Goal: Task Accomplishment & Management: Use online tool/utility

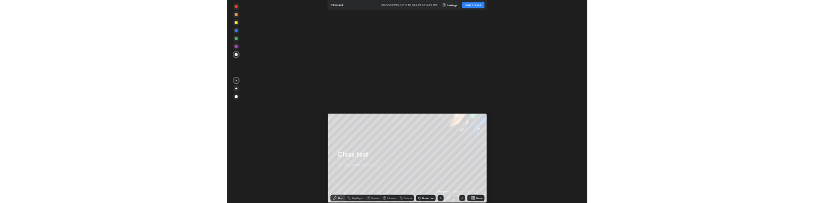
scroll to position [56357, 55746]
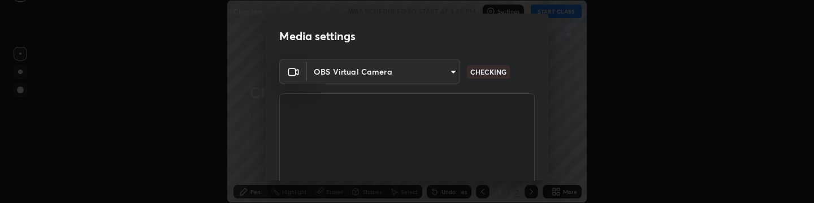
click at [412, 75] on body "Erase all Class test WAS SCHEDULED TO START AT 4:45 PM Settings START CLASS Set…" at bounding box center [407, 101] width 814 height 203
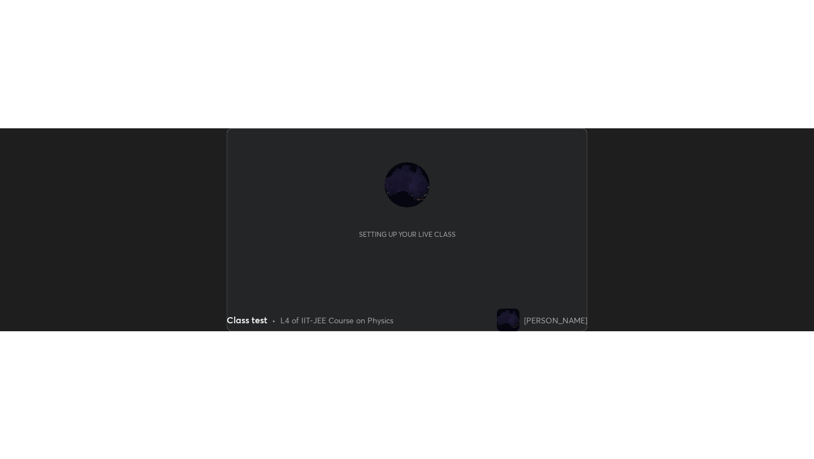
scroll to position [203, 814]
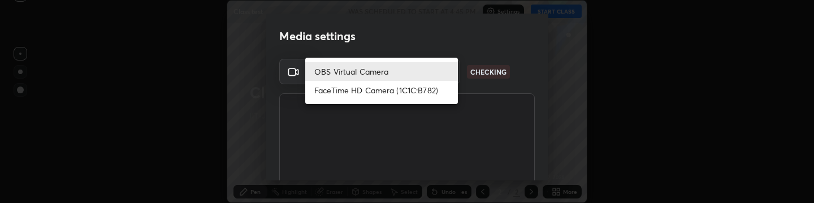
click at [426, 72] on body "Erase all Class test WAS SCHEDULED TO START AT 4:45 PM Settings START CLASS Set…" at bounding box center [407, 101] width 814 height 203
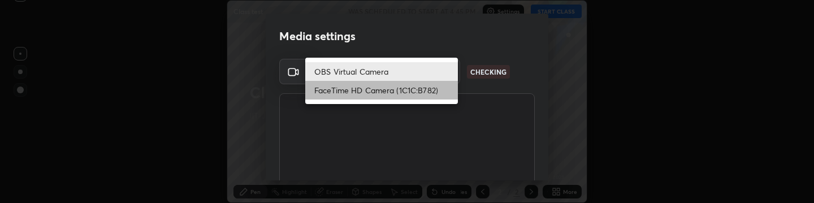
click at [416, 88] on li "FaceTime HD Camera (1C1C:B782)" at bounding box center [381, 90] width 153 height 19
type input "b31e3a30d80266c4d305a34c9f27879e19c793c0cd51bf992d237928f57c28e2"
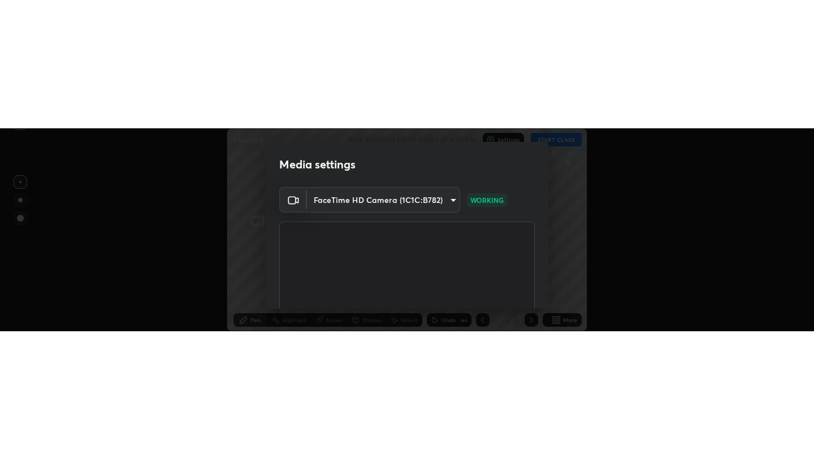
scroll to position [459, 814]
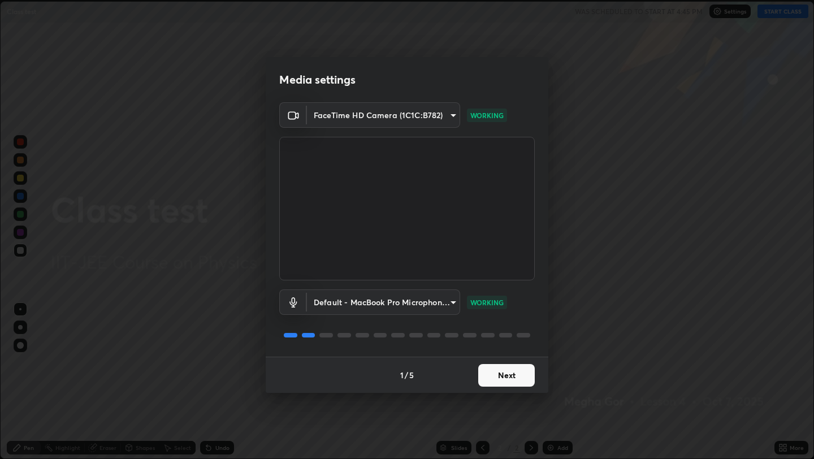
click at [495, 202] on button "Next" at bounding box center [507, 375] width 57 height 23
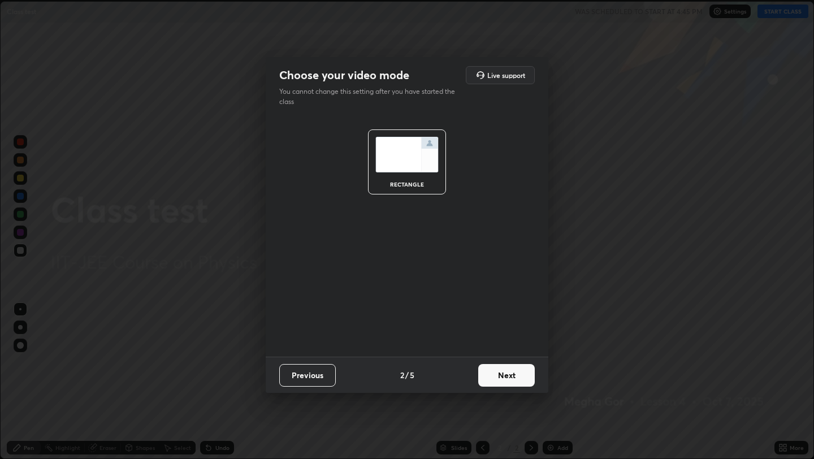
click at [495, 202] on button "Next" at bounding box center [507, 375] width 57 height 23
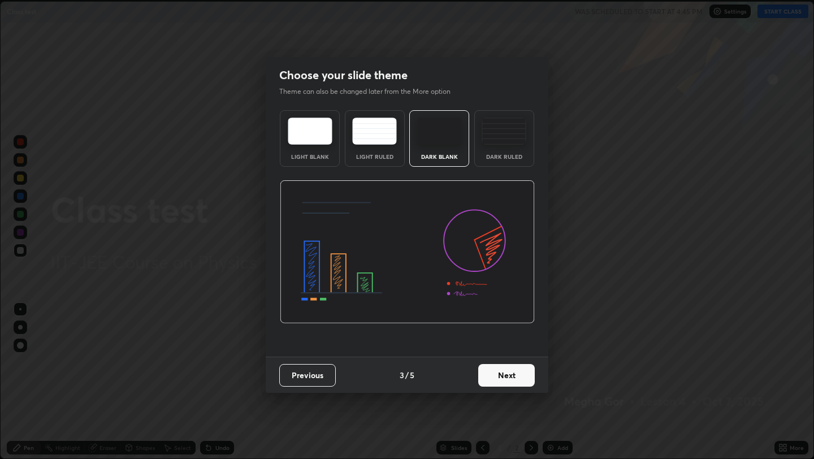
click at [495, 202] on button "Next" at bounding box center [507, 375] width 57 height 23
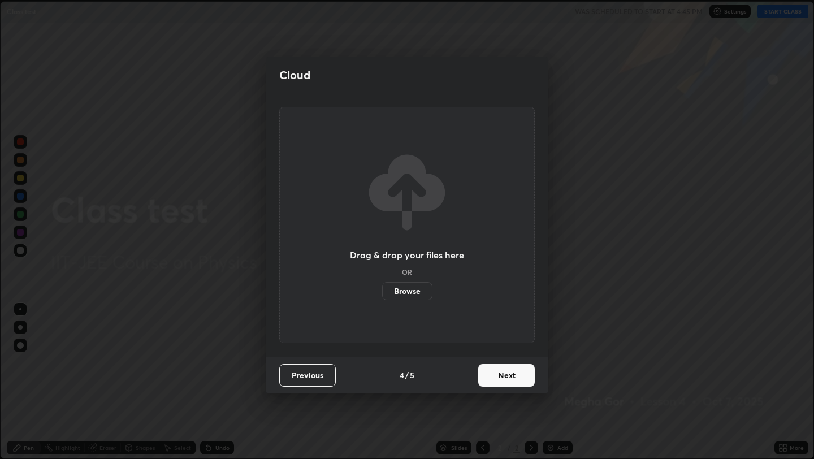
click at [495, 202] on button "Next" at bounding box center [507, 375] width 57 height 23
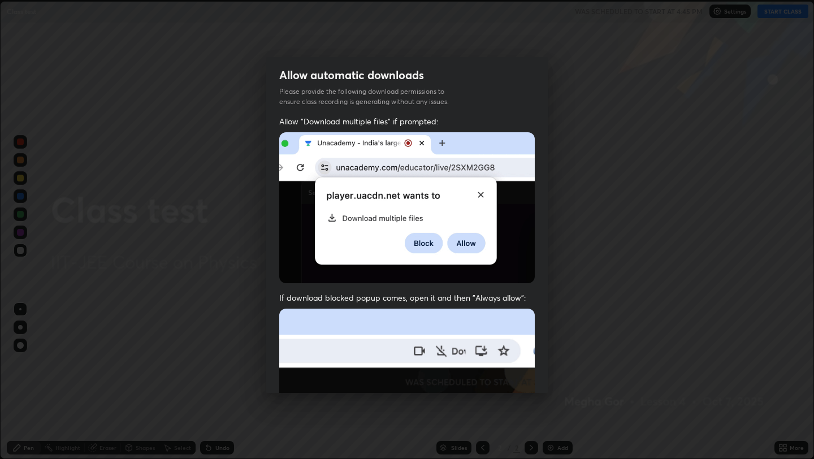
scroll to position [230, 0]
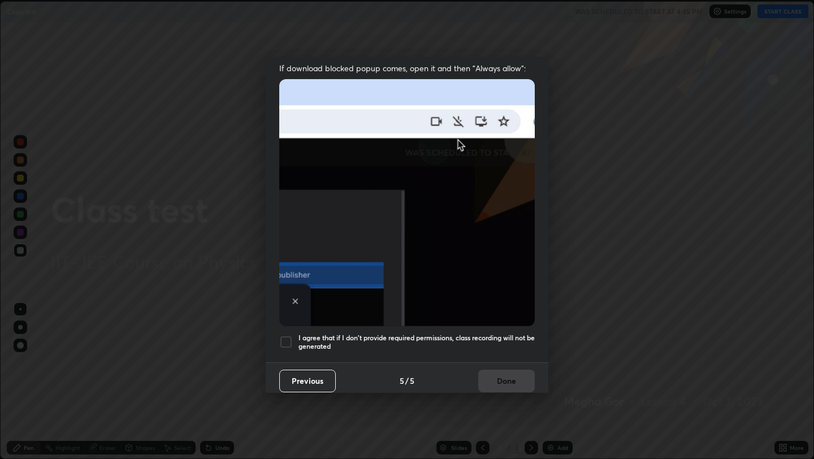
click at [287, 202] on div at bounding box center [286, 342] width 14 height 14
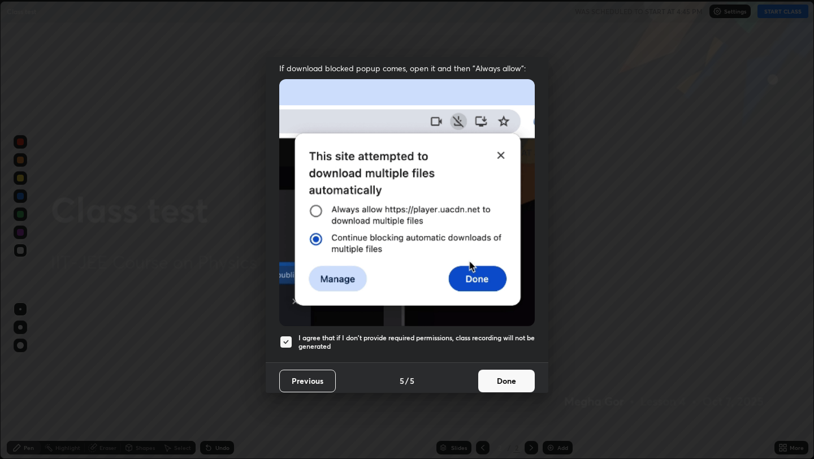
click at [520, 202] on button "Done" at bounding box center [507, 381] width 57 height 23
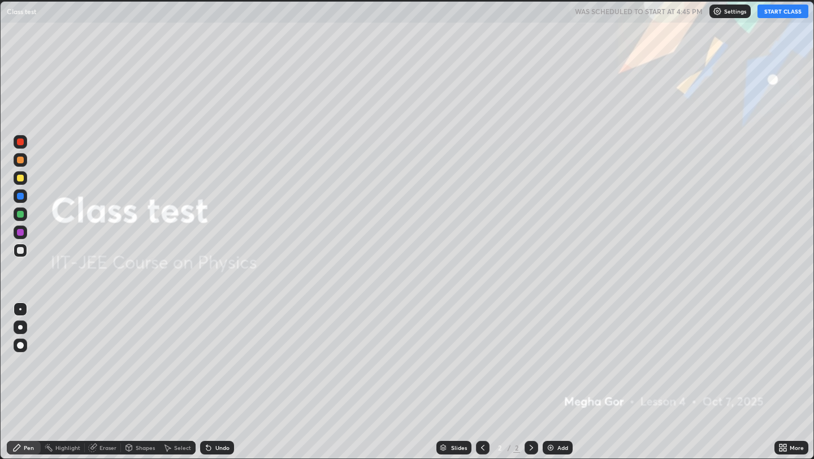
click at [771, 11] on button "START CLASS" at bounding box center [783, 12] width 51 height 14
click at [773, 8] on img "button" at bounding box center [771, 11] width 9 height 9
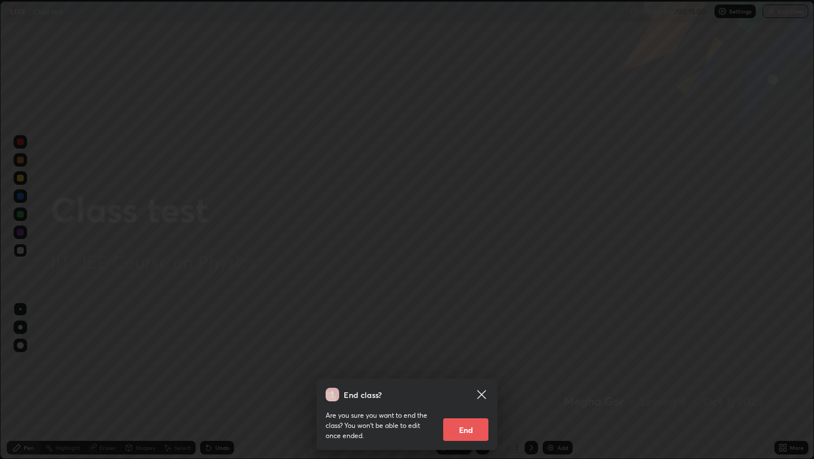
click at [466, 202] on button "End" at bounding box center [465, 430] width 45 height 23
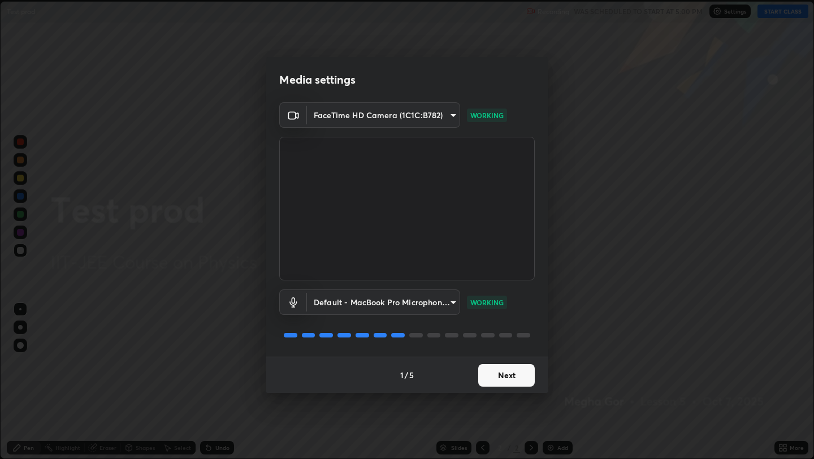
scroll to position [459, 814]
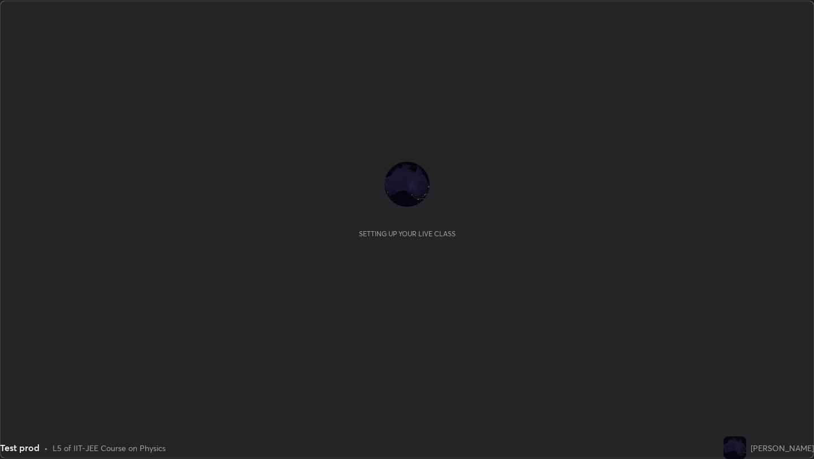
scroll to position [459, 814]
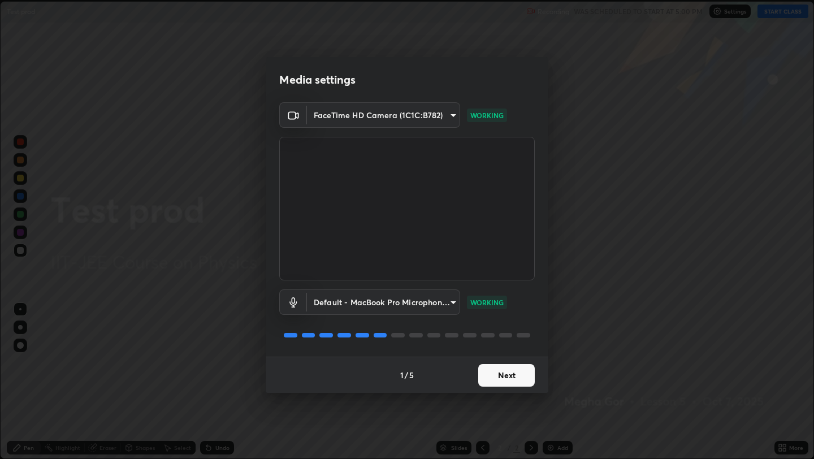
click at [509, 381] on button "Next" at bounding box center [507, 375] width 57 height 23
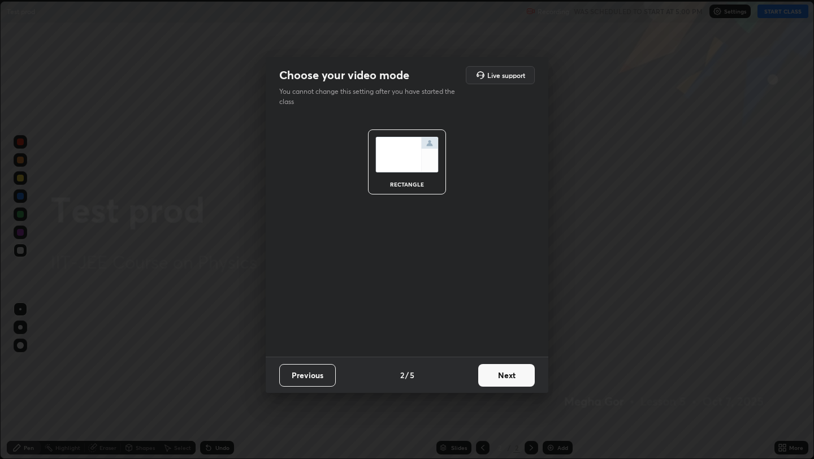
click at [509, 381] on button "Next" at bounding box center [507, 375] width 57 height 23
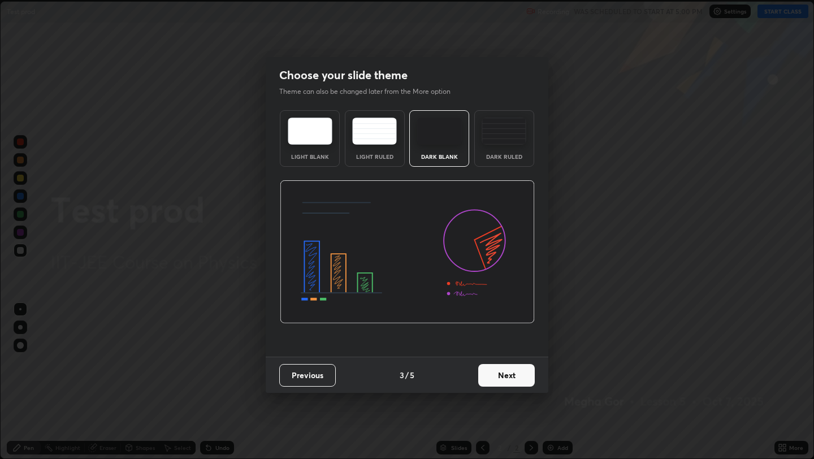
click at [509, 381] on button "Next" at bounding box center [507, 375] width 57 height 23
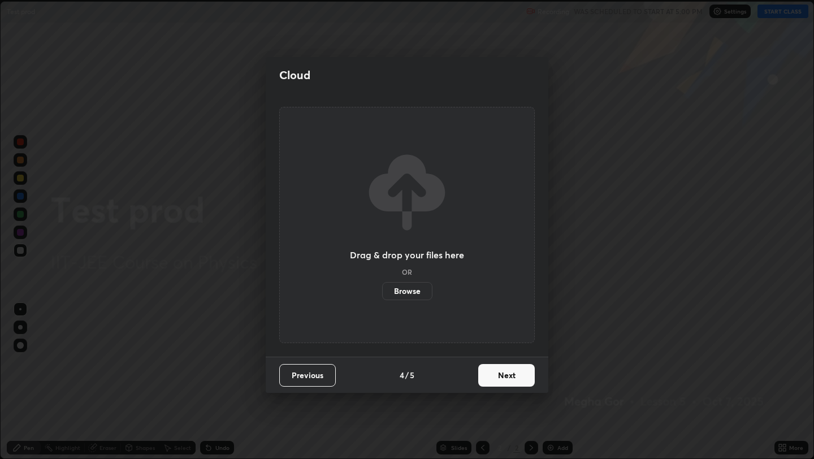
click at [509, 381] on button "Next" at bounding box center [507, 375] width 57 height 23
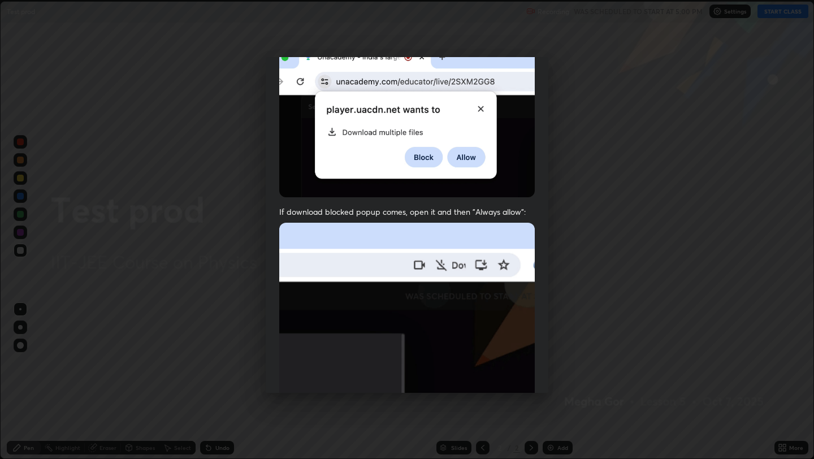
scroll to position [230, 0]
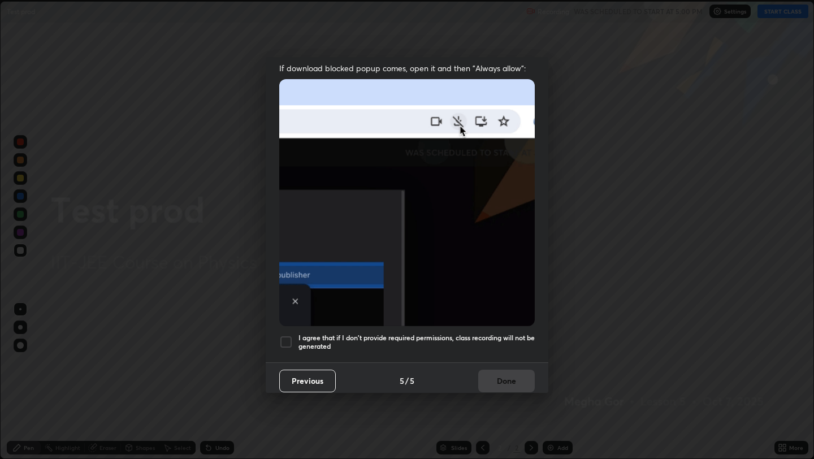
click at [284, 338] on div at bounding box center [286, 342] width 14 height 14
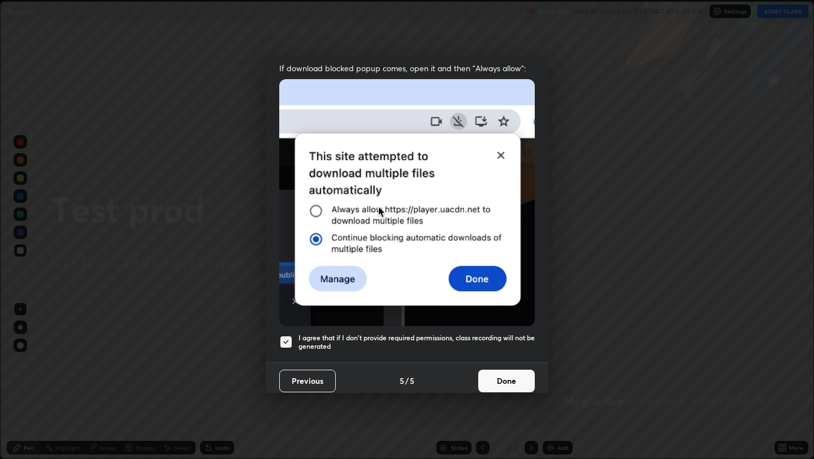
click at [518, 373] on button "Done" at bounding box center [507, 381] width 57 height 23
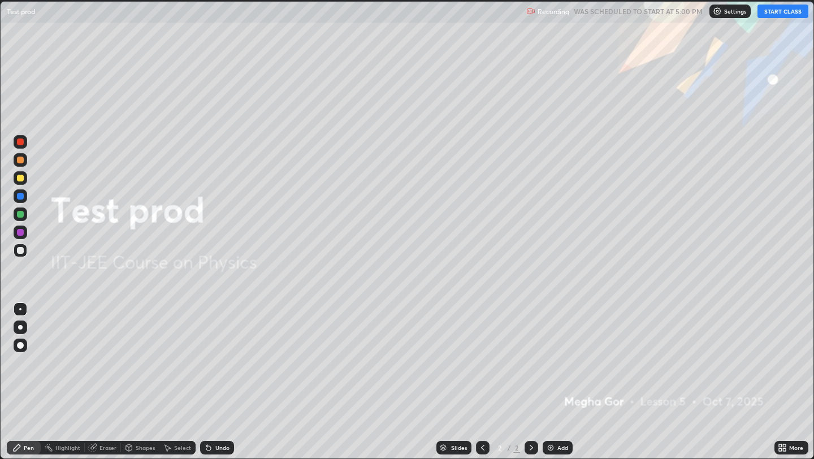
click at [791, 12] on button "START CLASS" at bounding box center [783, 12] width 51 height 14
click at [791, 12] on button "End Class" at bounding box center [786, 12] width 46 height 14
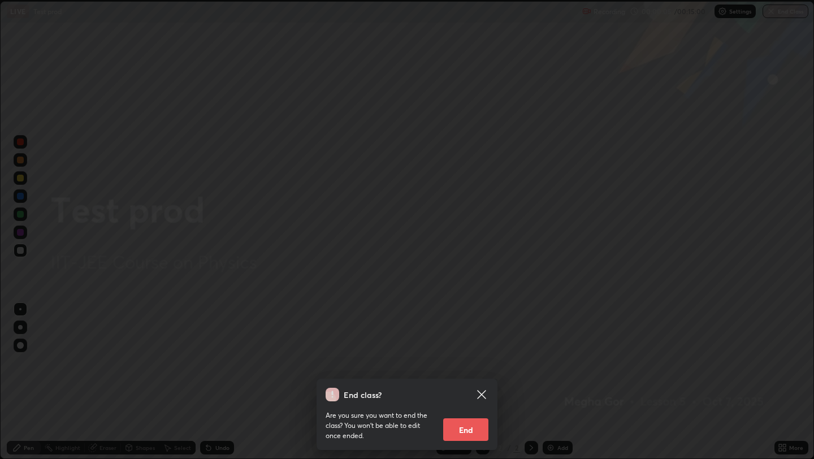
click at [460, 425] on button "End" at bounding box center [465, 430] width 45 height 23
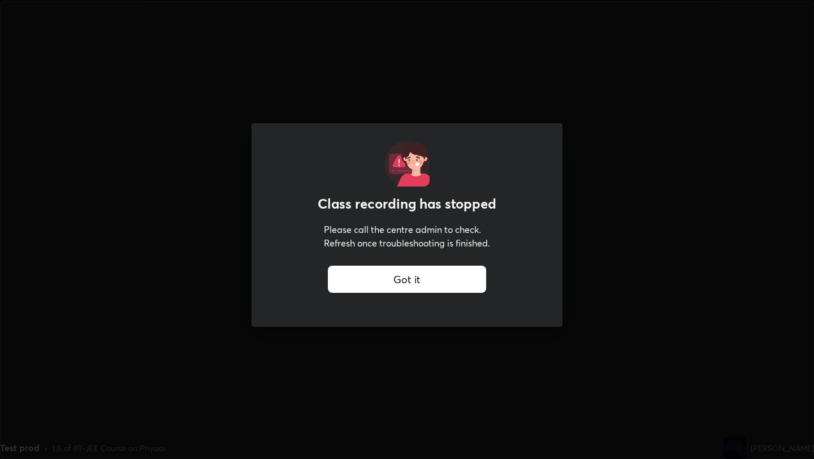
click at [424, 282] on div "Got it" at bounding box center [407, 279] width 158 height 27
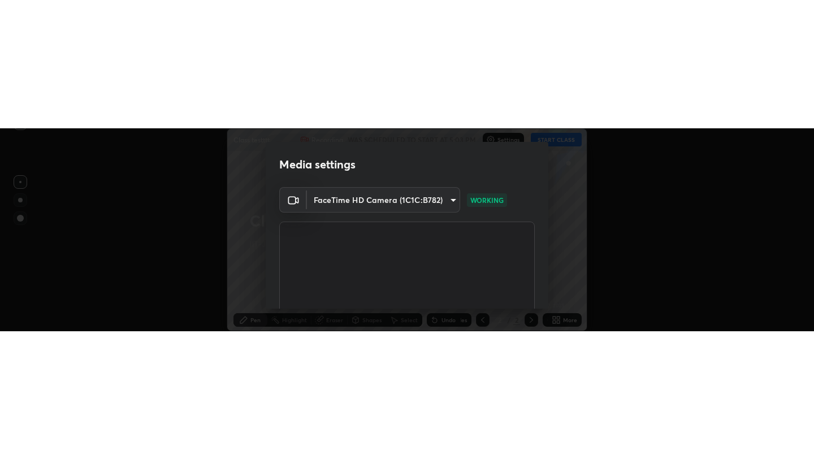
scroll to position [459, 814]
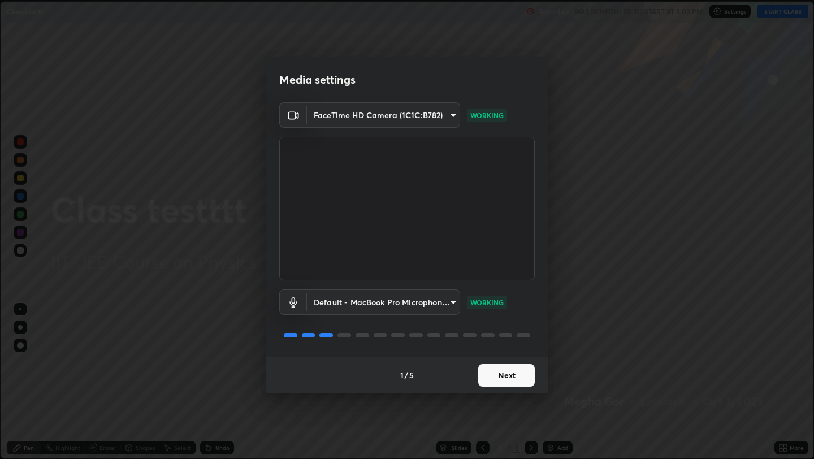
click at [503, 202] on button "Next" at bounding box center [507, 375] width 57 height 23
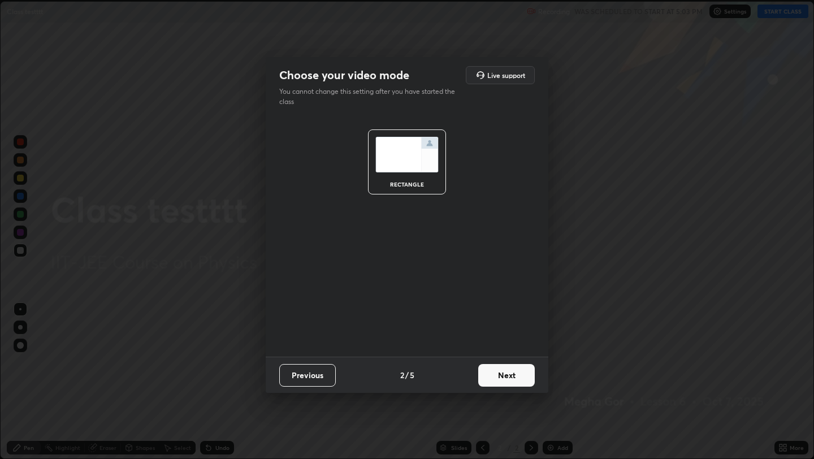
click at [503, 202] on button "Next" at bounding box center [507, 375] width 57 height 23
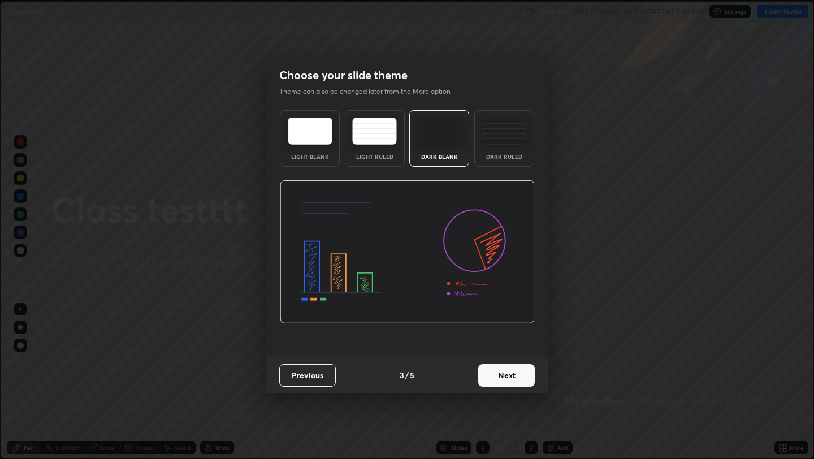
click at [503, 202] on button "Next" at bounding box center [507, 375] width 57 height 23
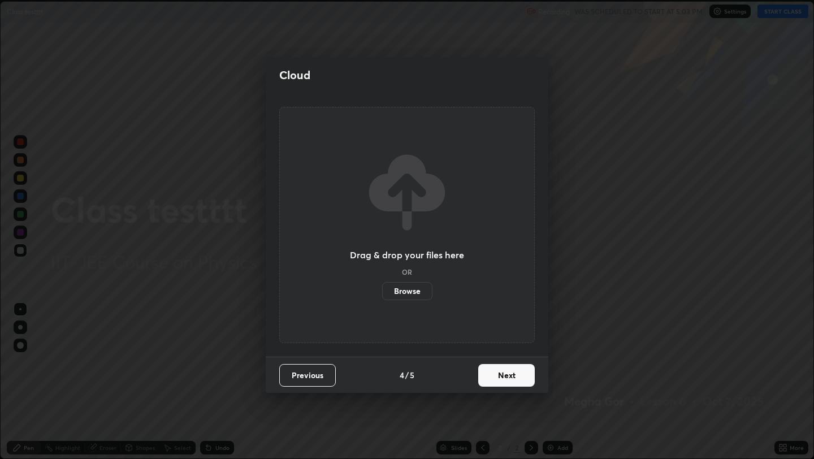
click at [503, 202] on button "Next" at bounding box center [507, 375] width 57 height 23
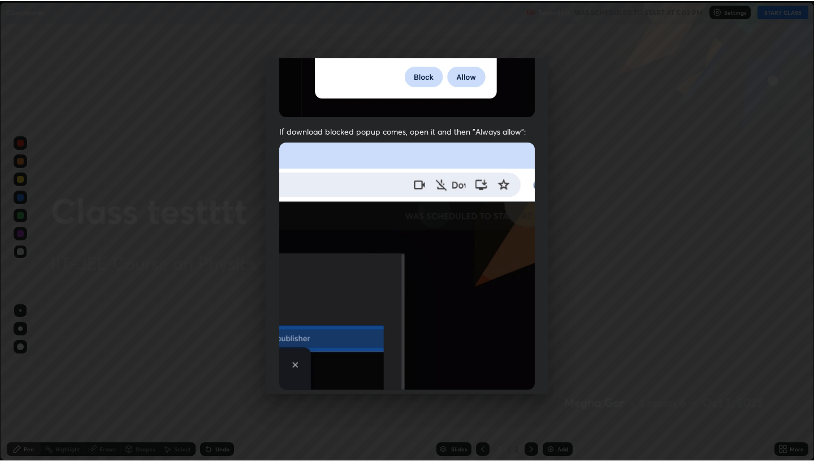
scroll to position [230, 0]
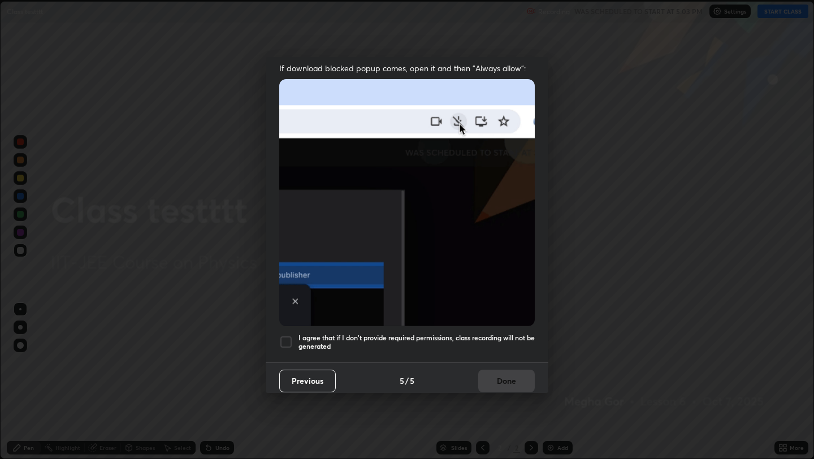
click at [287, 202] on div at bounding box center [286, 342] width 14 height 14
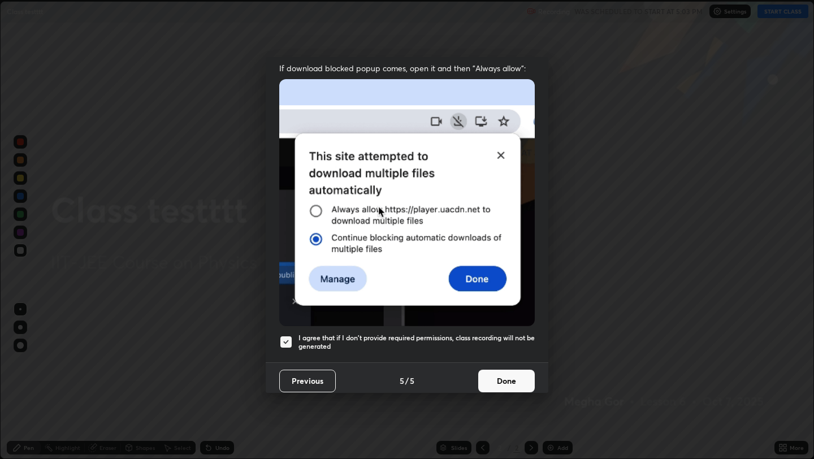
click at [507, 202] on button "Done" at bounding box center [507, 381] width 57 height 23
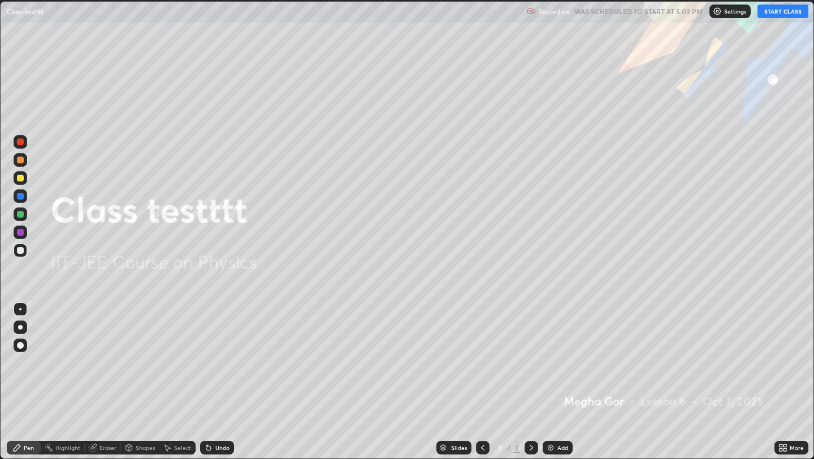
click at [802, 11] on button "START CLASS" at bounding box center [783, 12] width 51 height 14
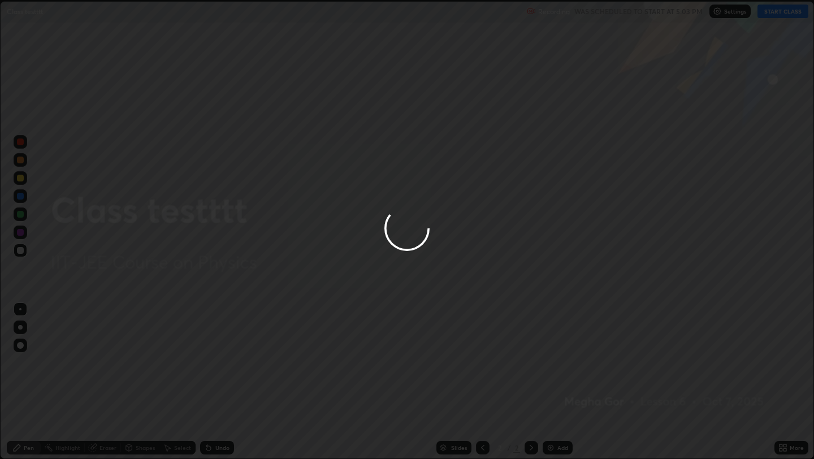
click at [706, 23] on div at bounding box center [407, 229] width 814 height 459
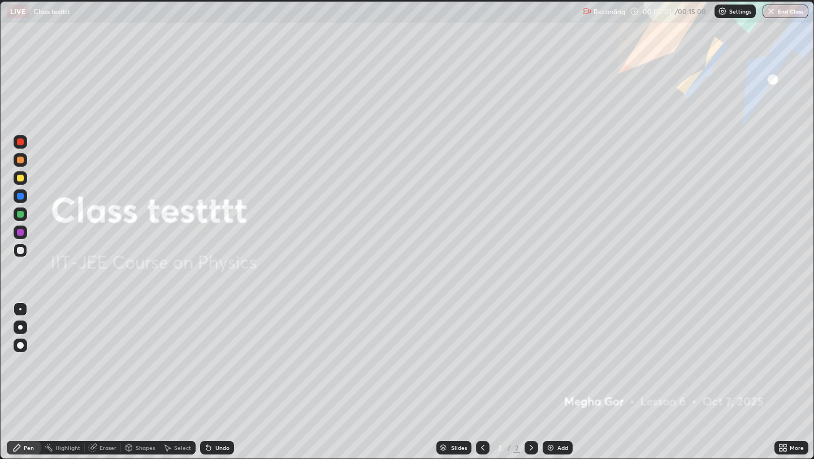
click at [781, 9] on button "End Class" at bounding box center [786, 12] width 46 height 14
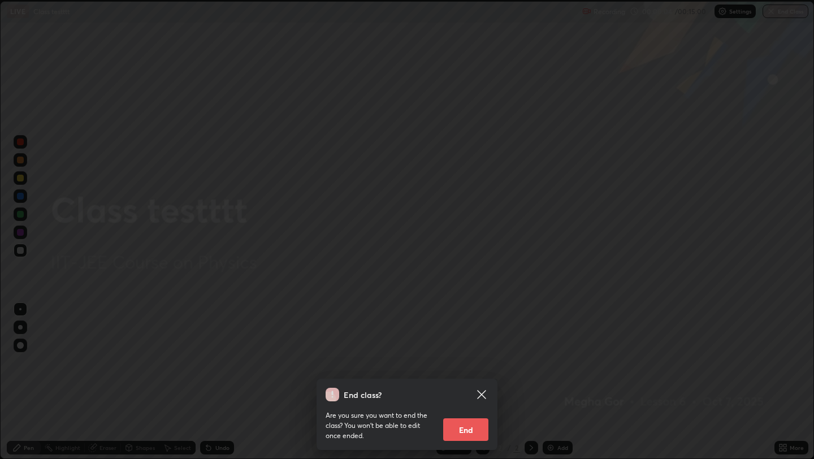
click at [486, 202] on icon at bounding box center [482, 395] width 14 height 14
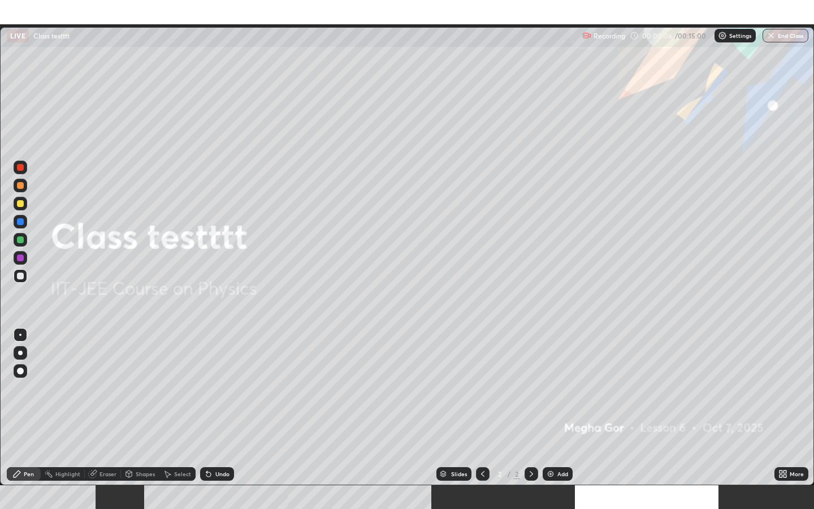
scroll to position [461, 814]
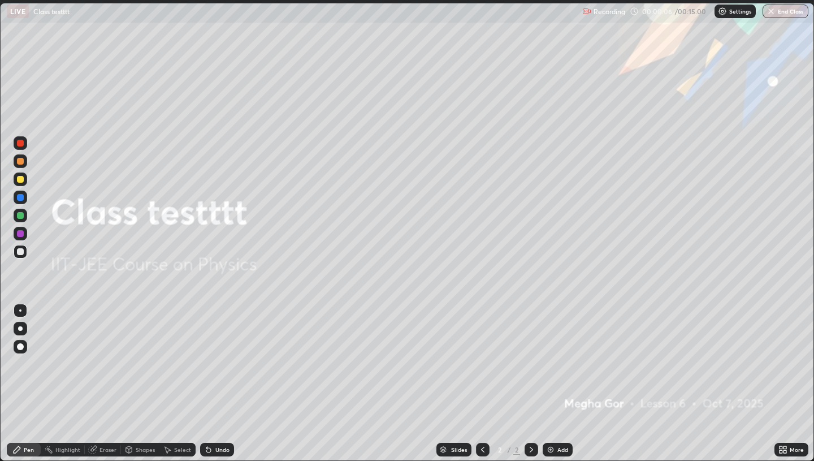
click at [794, 10] on button "End Class" at bounding box center [786, 12] width 46 height 14
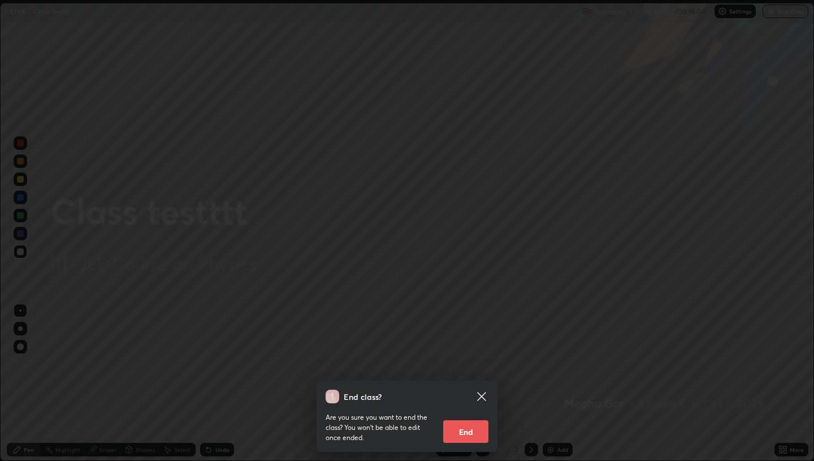
click at [462, 202] on button "End" at bounding box center [465, 431] width 45 height 23
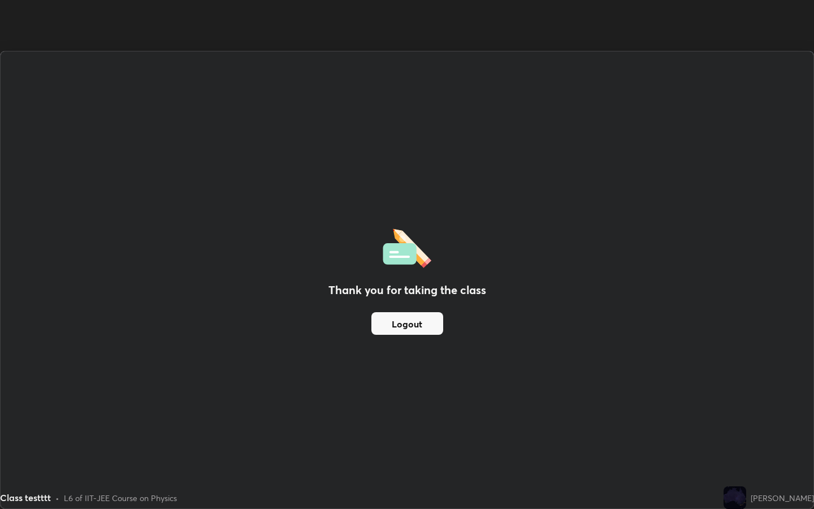
scroll to position [56051, 55746]
click at [223, 150] on div "Thank you for taking the class Logout" at bounding box center [407, 279] width 813 height 457
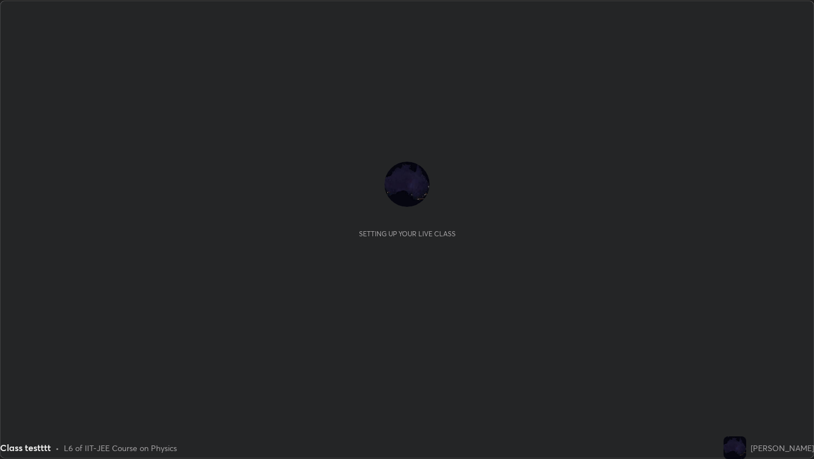
scroll to position [459, 814]
